Goal: Transaction & Acquisition: Obtain resource

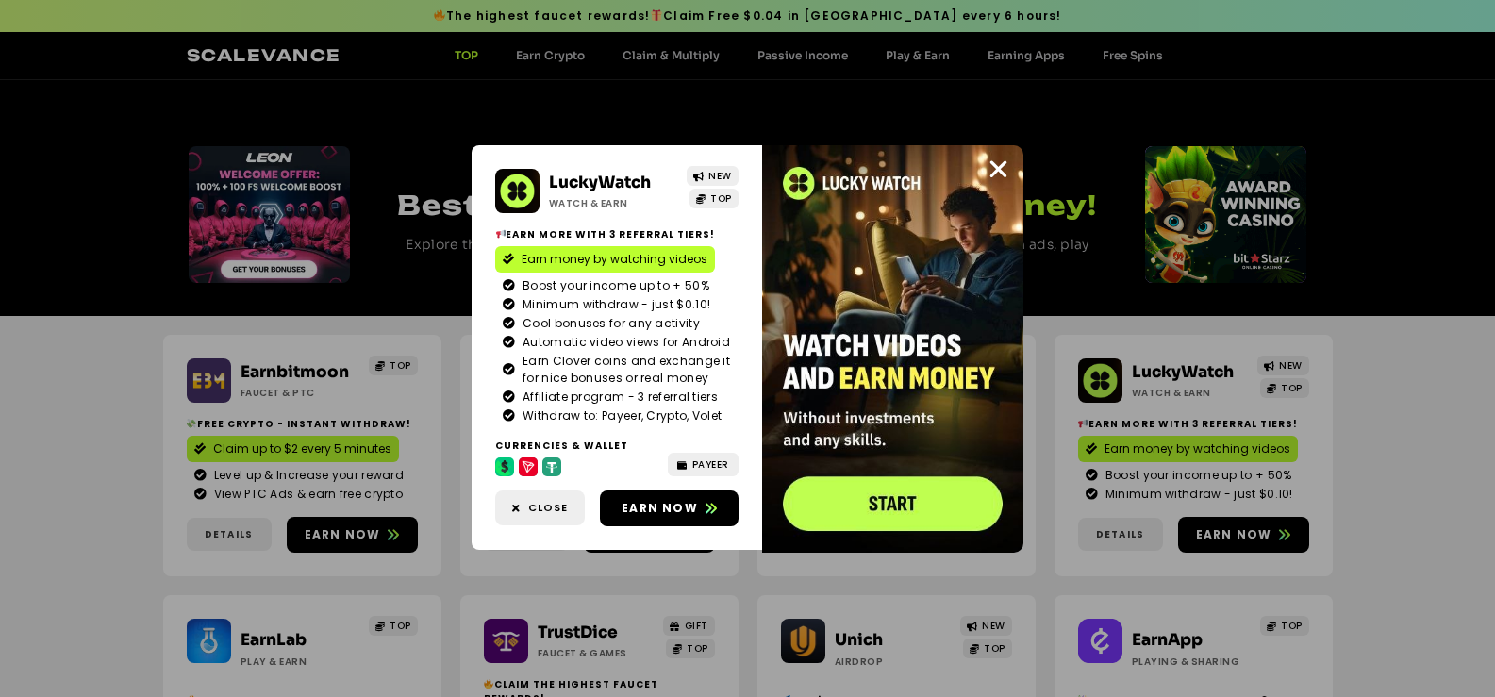
click at [893, 500] on img at bounding box center [892, 349] width 261 height 408
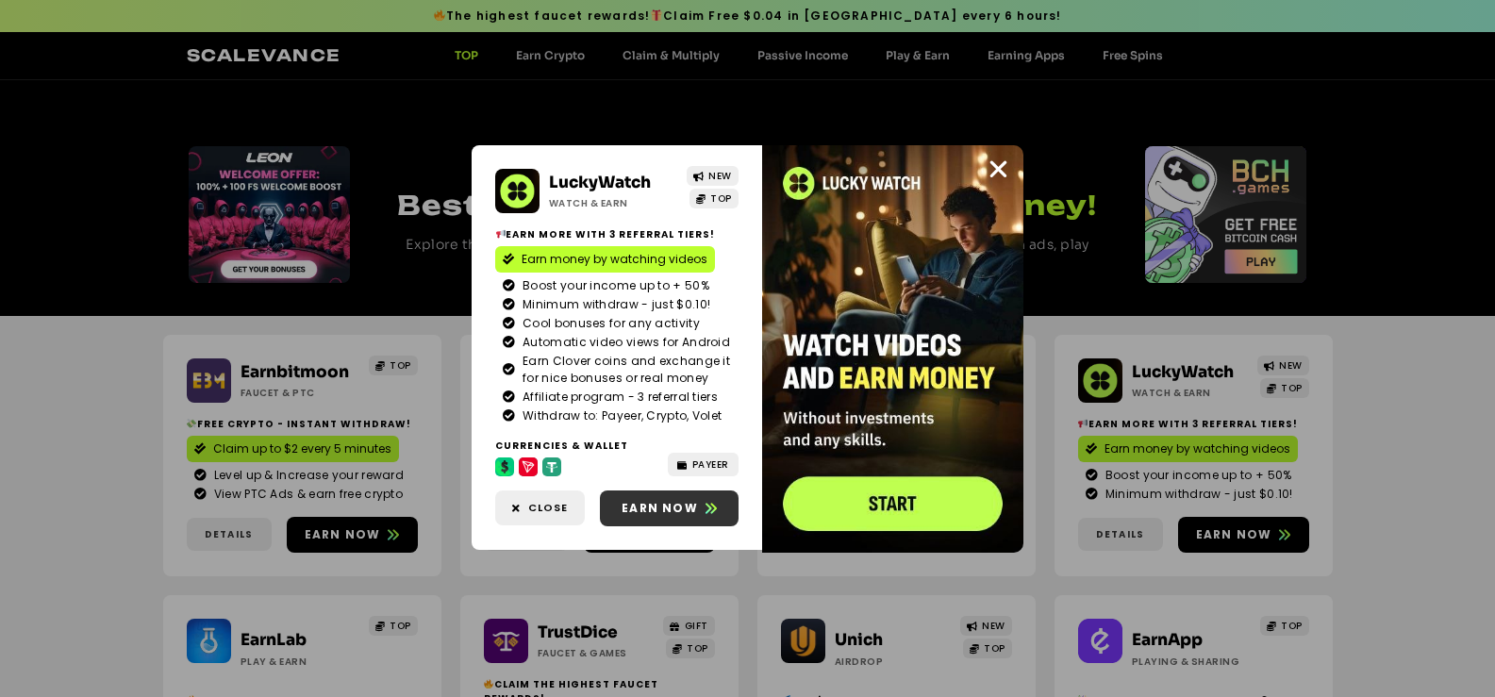
click at [676, 507] on span "Earn now" at bounding box center [660, 508] width 76 height 17
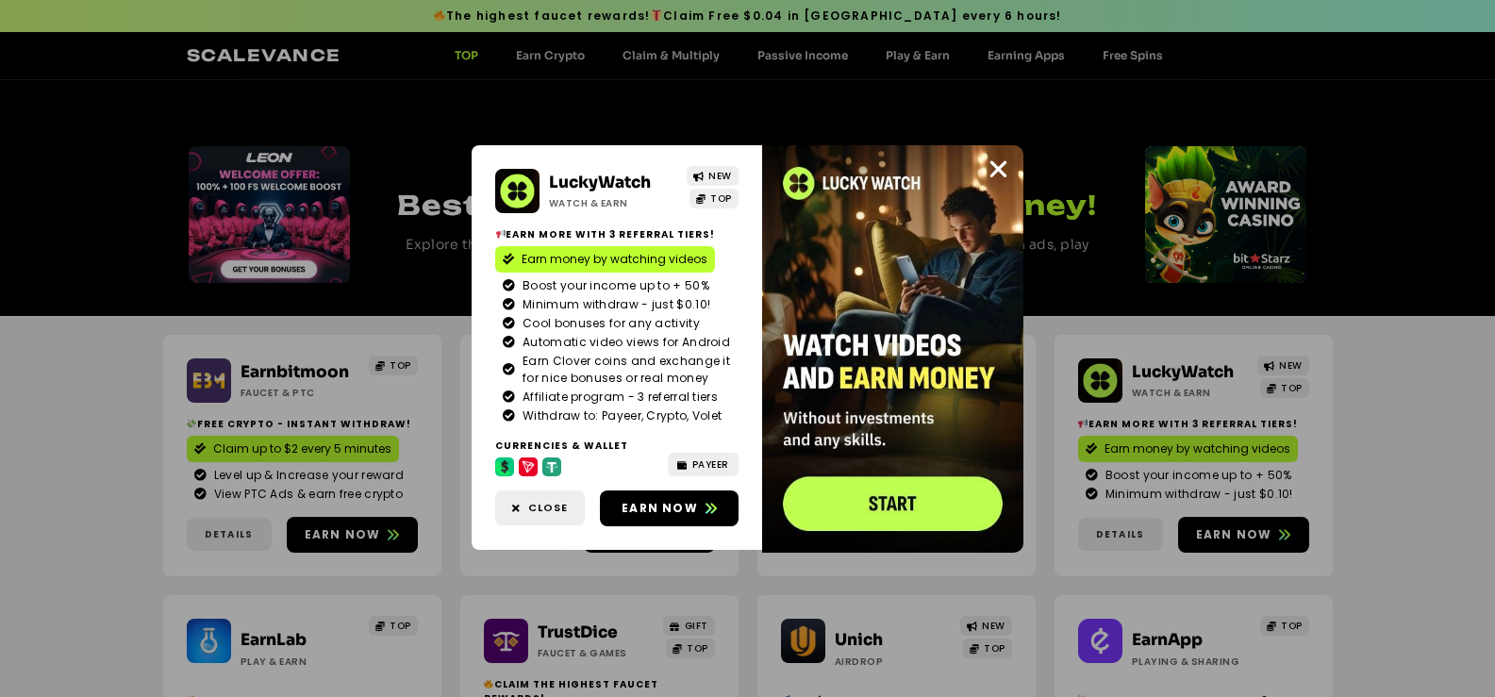
click at [897, 185] on img at bounding box center [892, 349] width 261 height 408
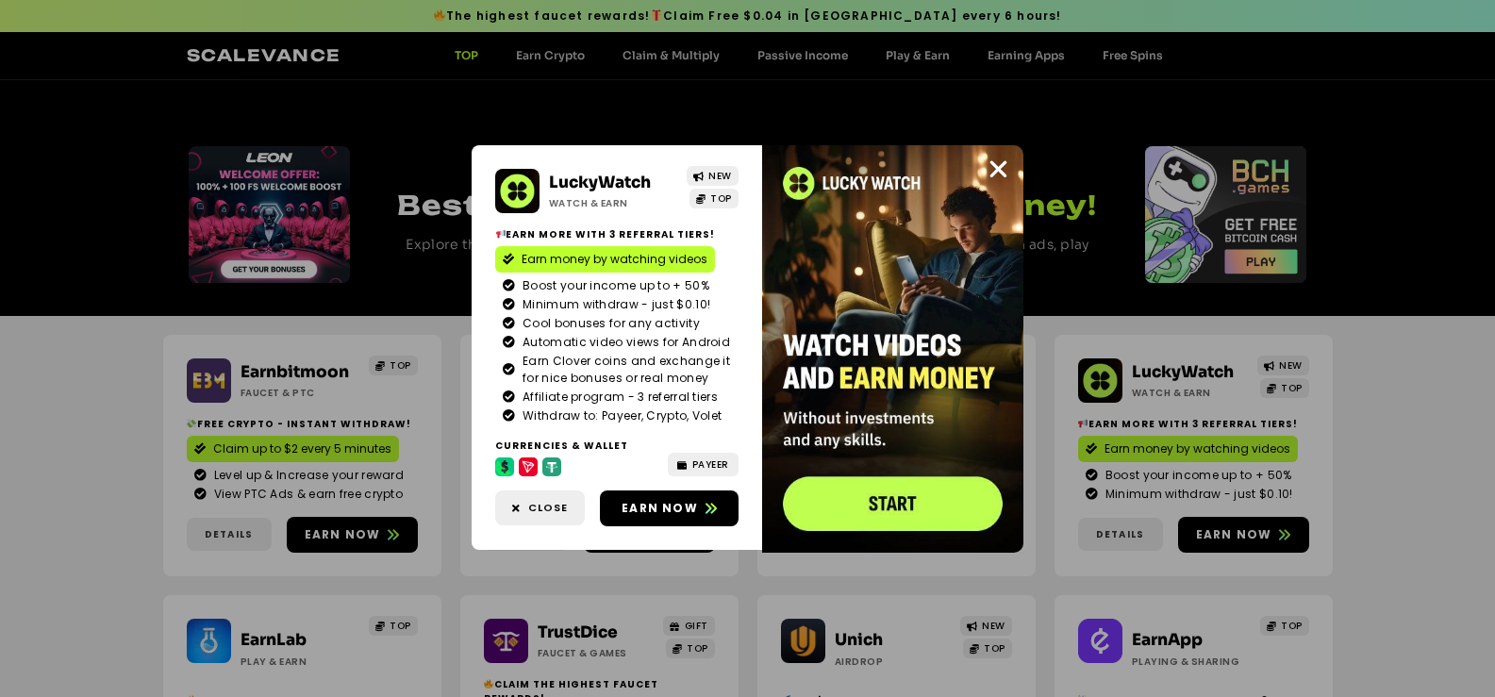
click at [803, 186] on img at bounding box center [892, 349] width 261 height 408
